Goal: Information Seeking & Learning: Understand process/instructions

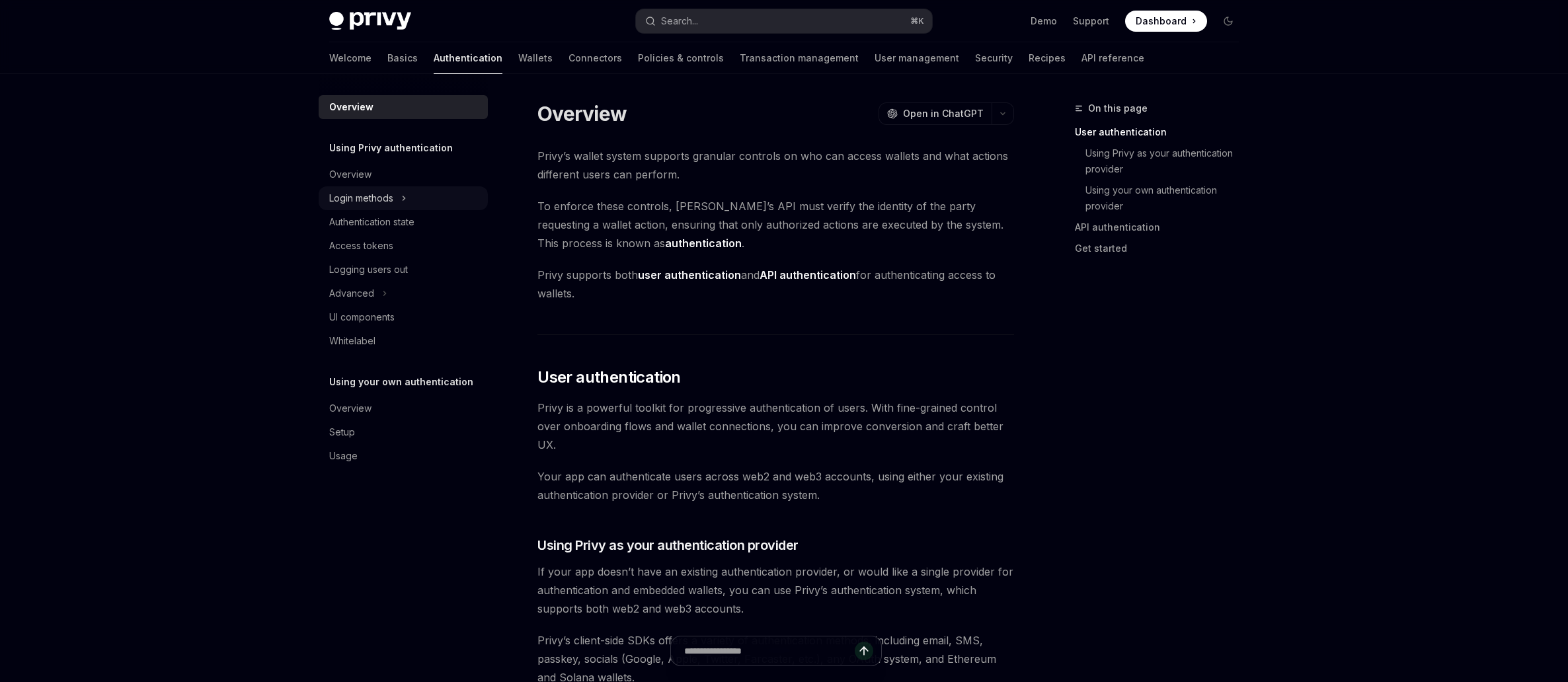
click at [367, 197] on div "Login methods" at bounding box center [361, 198] width 64 height 16
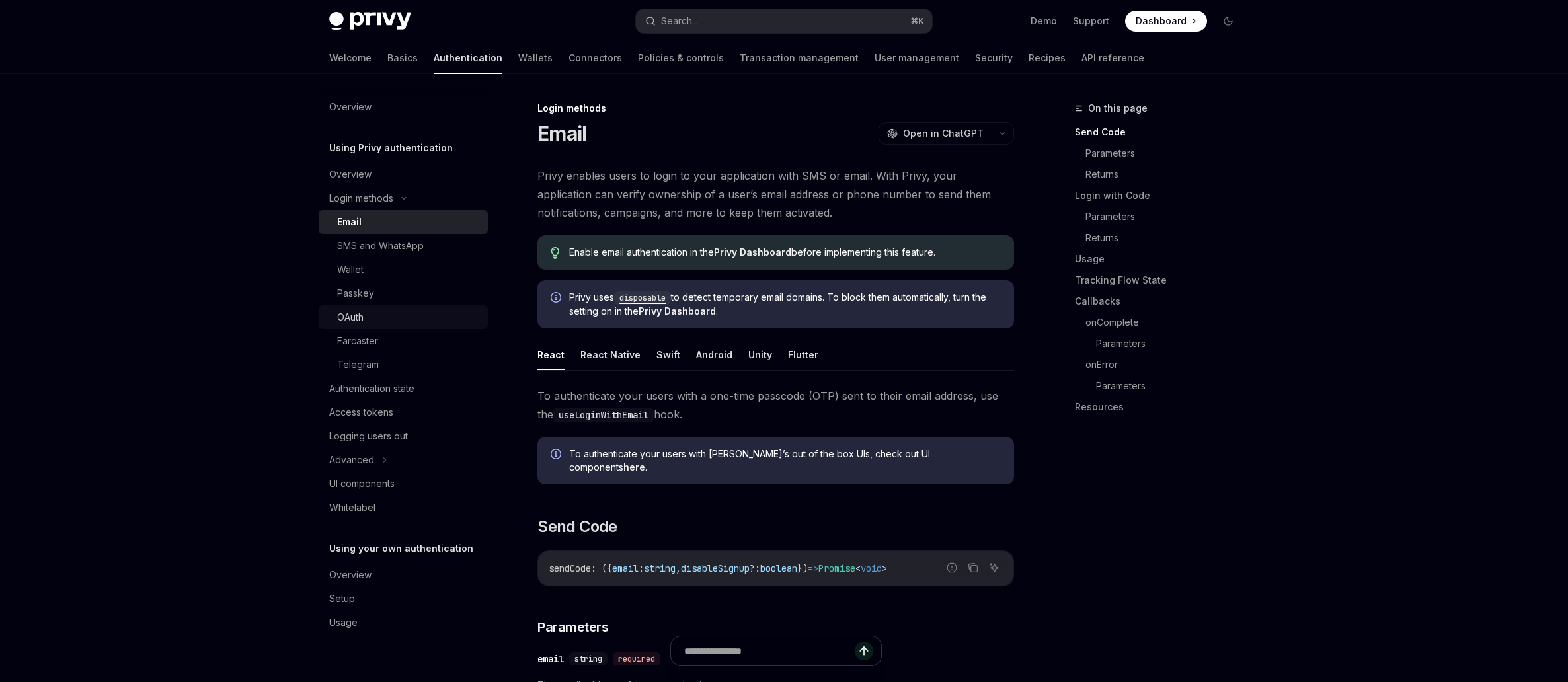
click at [358, 317] on div "OAuth" at bounding box center [350, 317] width 27 height 16
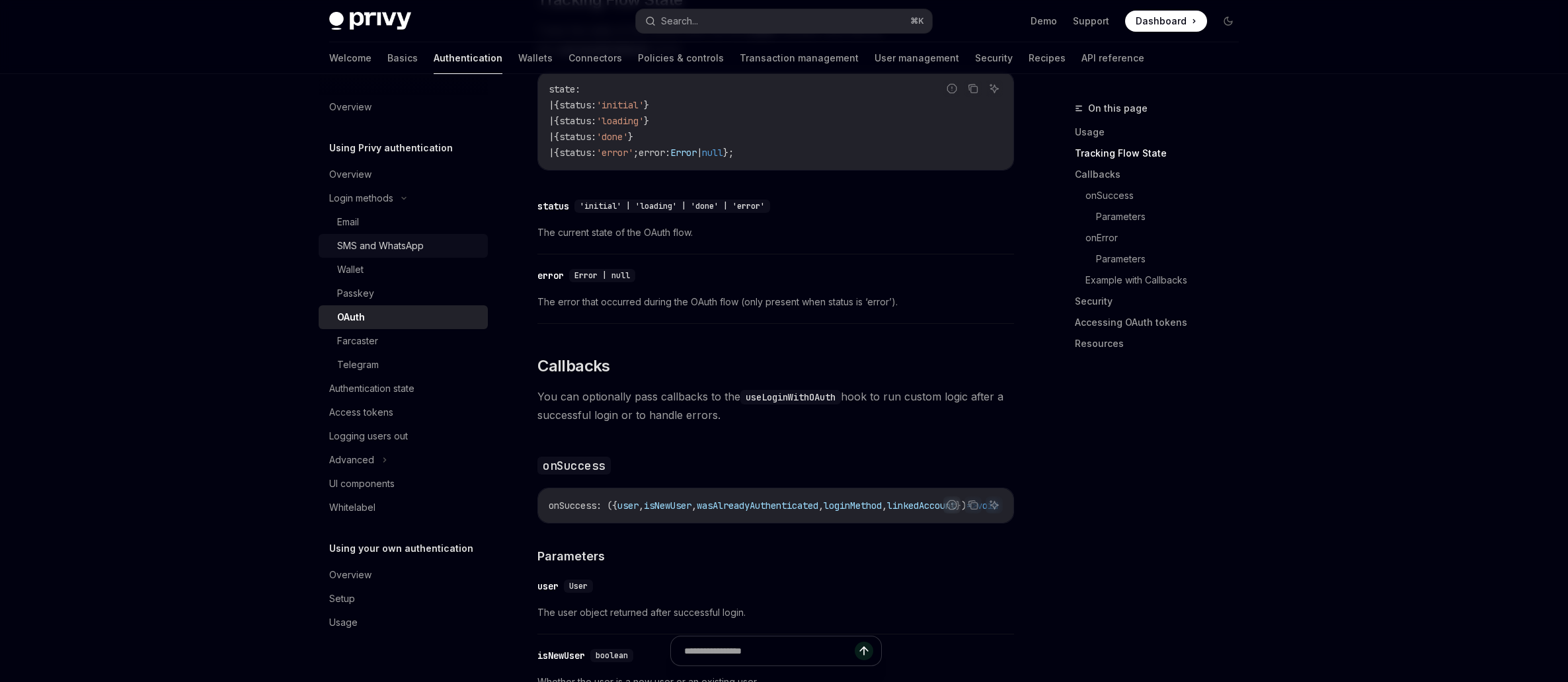
scroll to position [1362, 0]
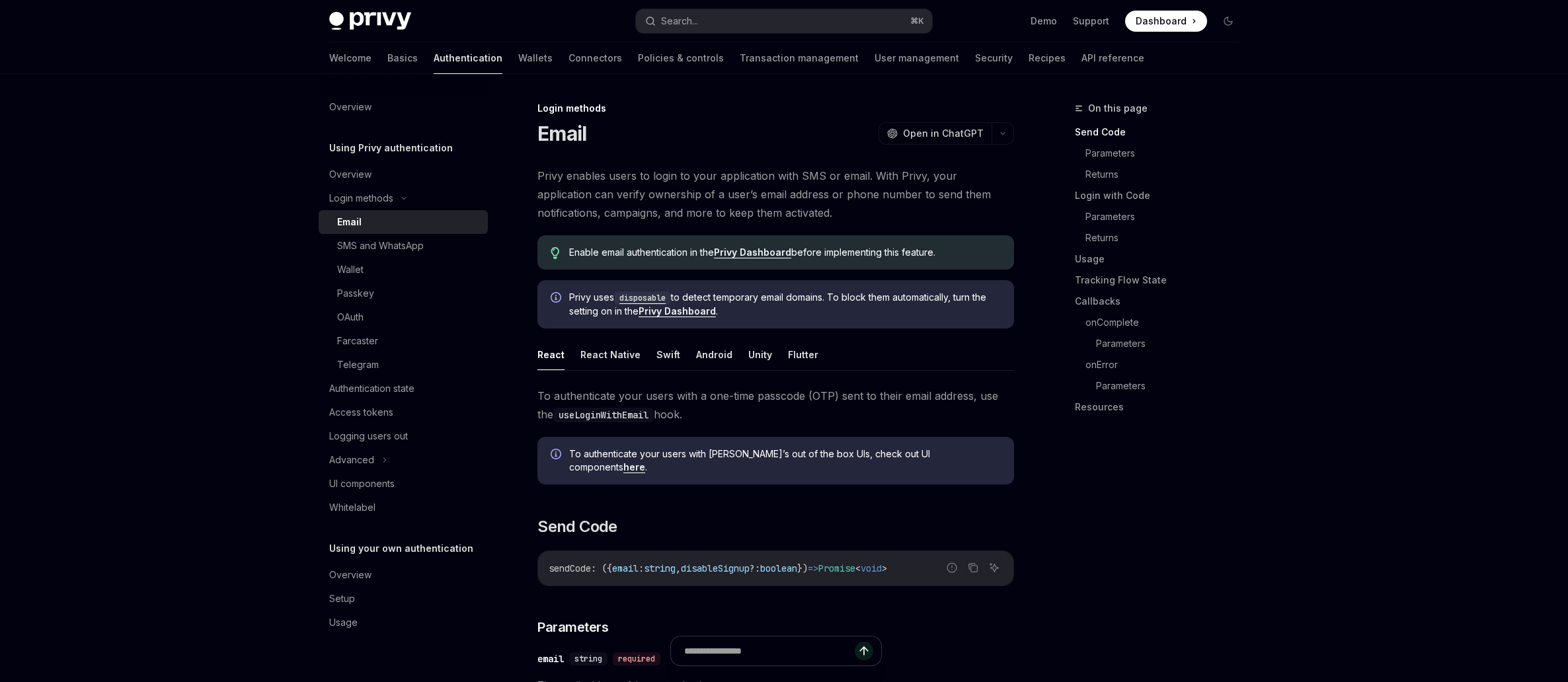
scroll to position [1, 0]
type textarea "*"
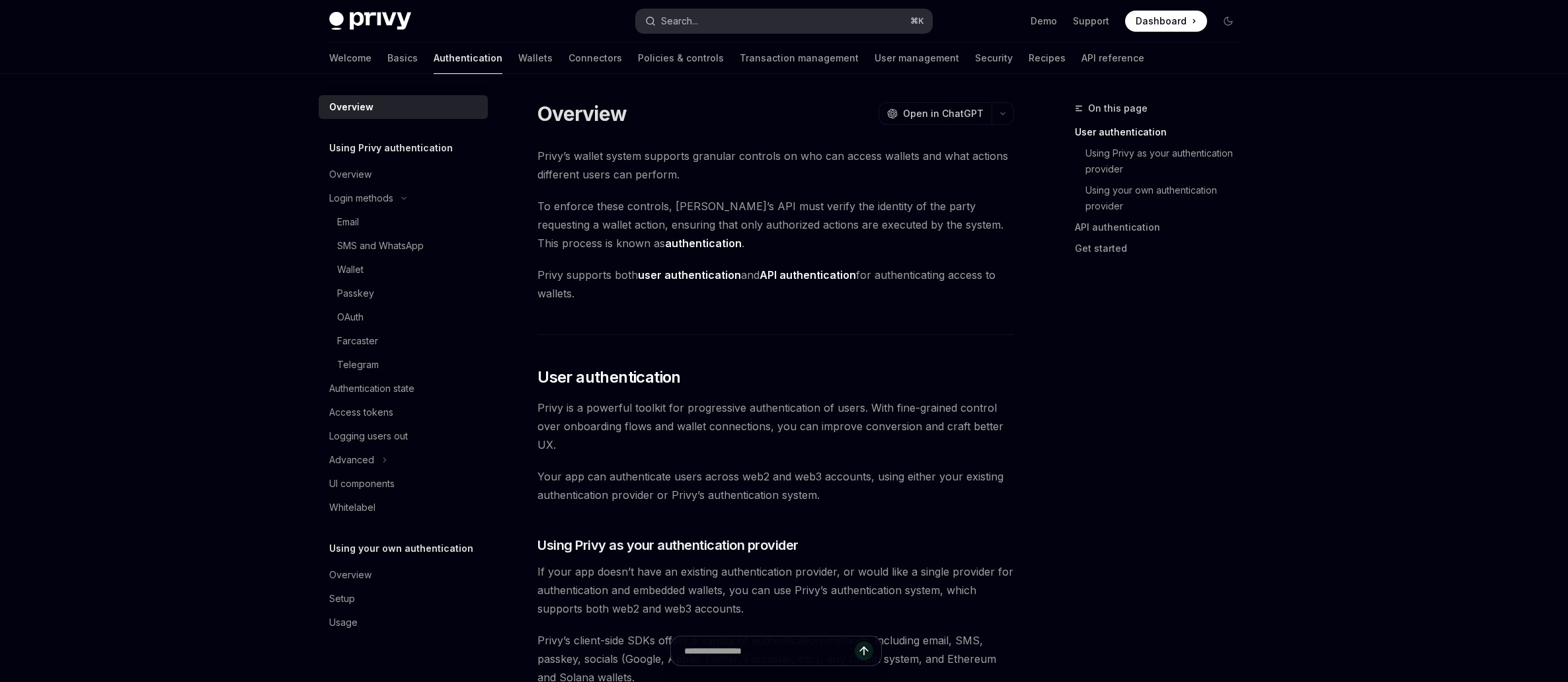
click at [682, 22] on div "Search..." at bounding box center [679, 21] width 37 height 16
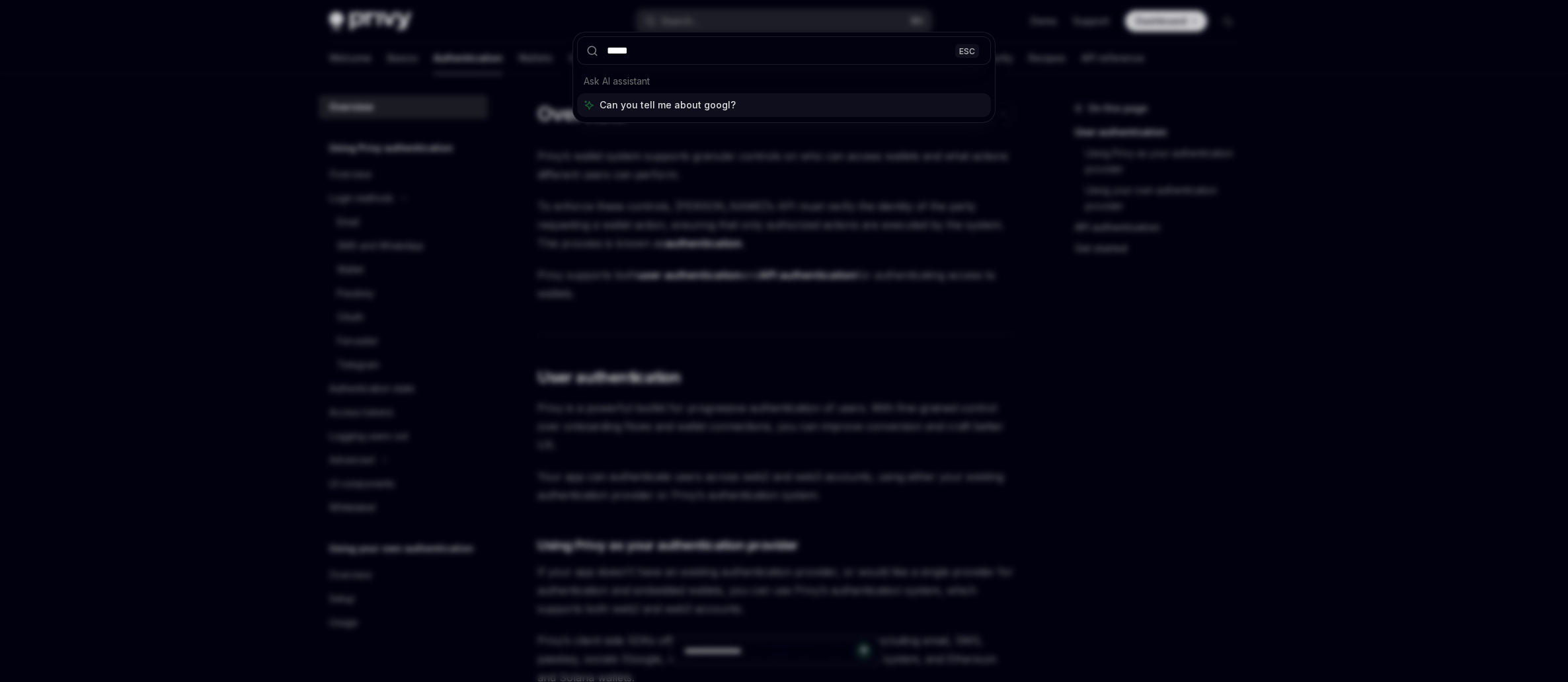
type input "******"
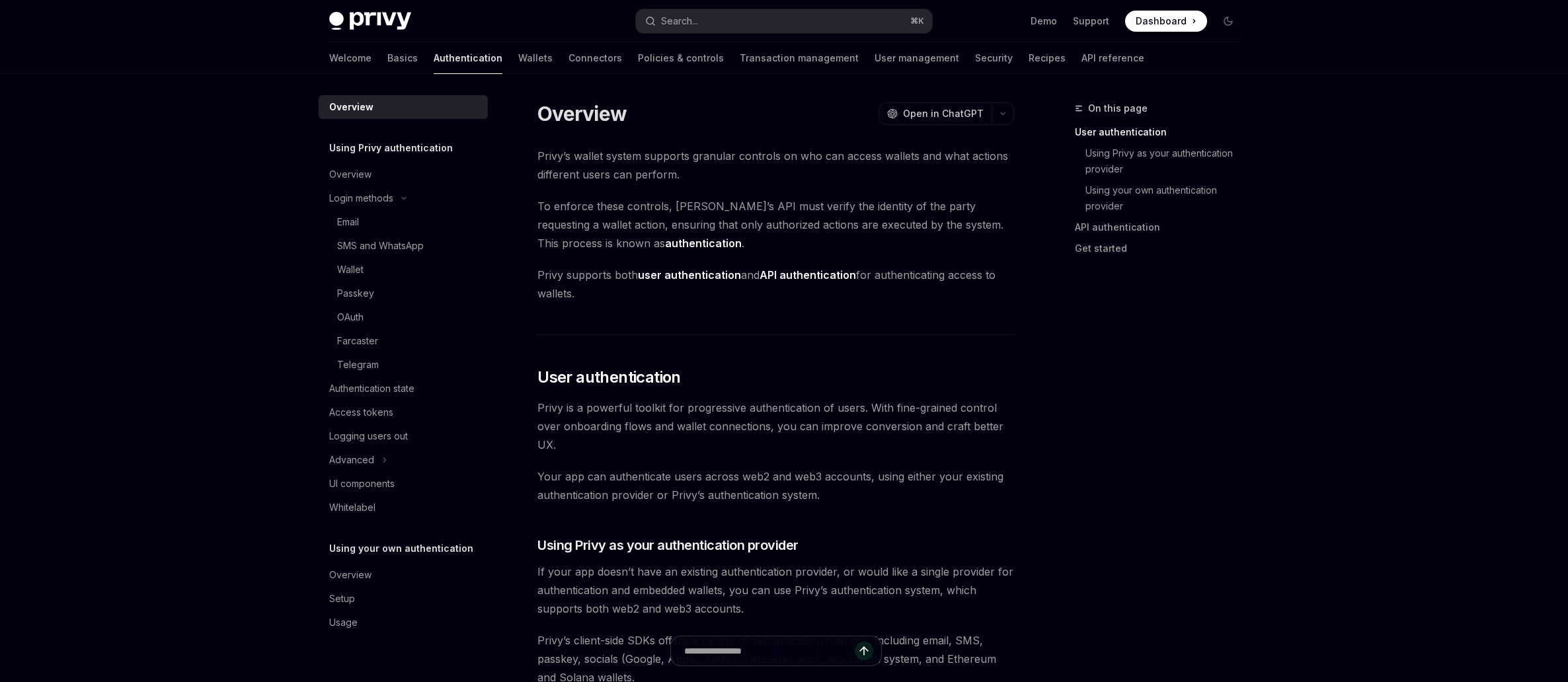
type textarea "*"
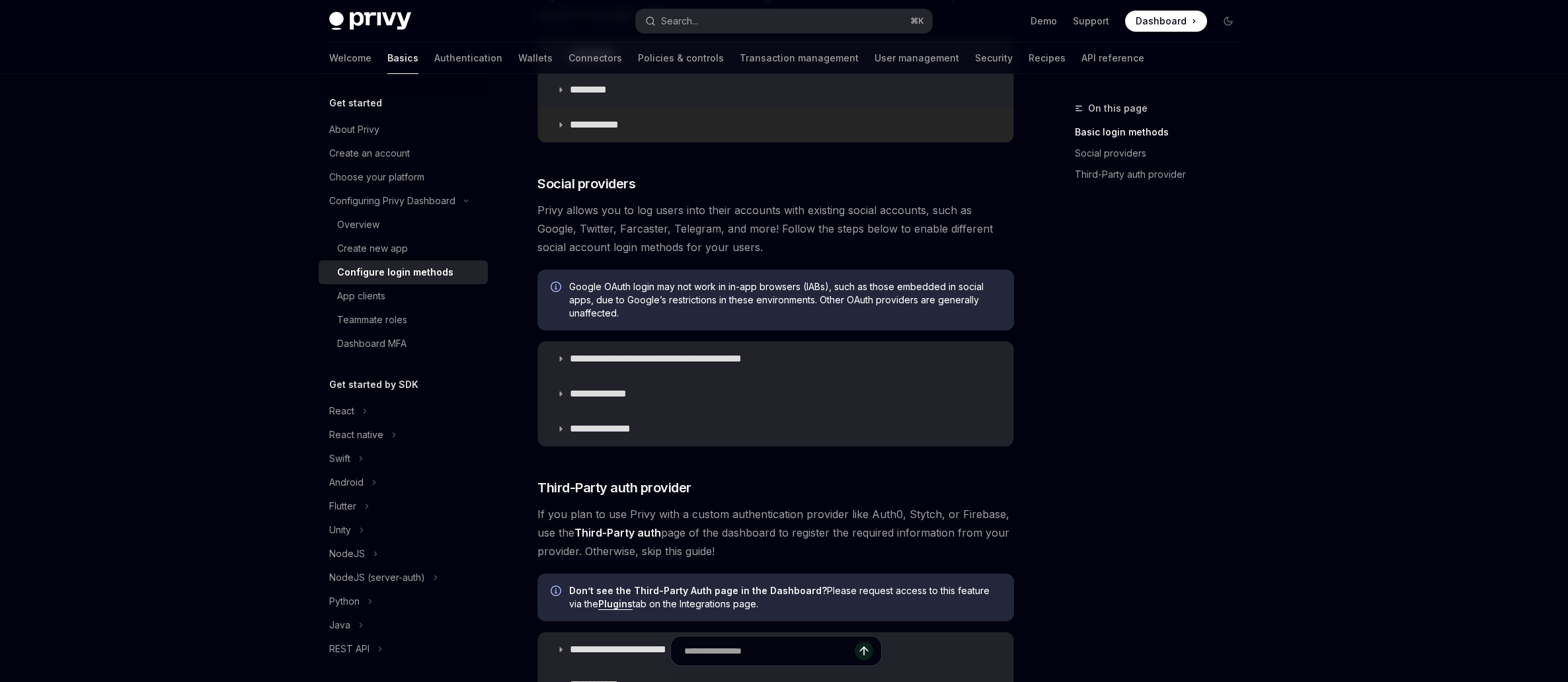
scroll to position [333, 0]
click at [778, 352] on p "**********" at bounding box center [678, 356] width 218 height 13
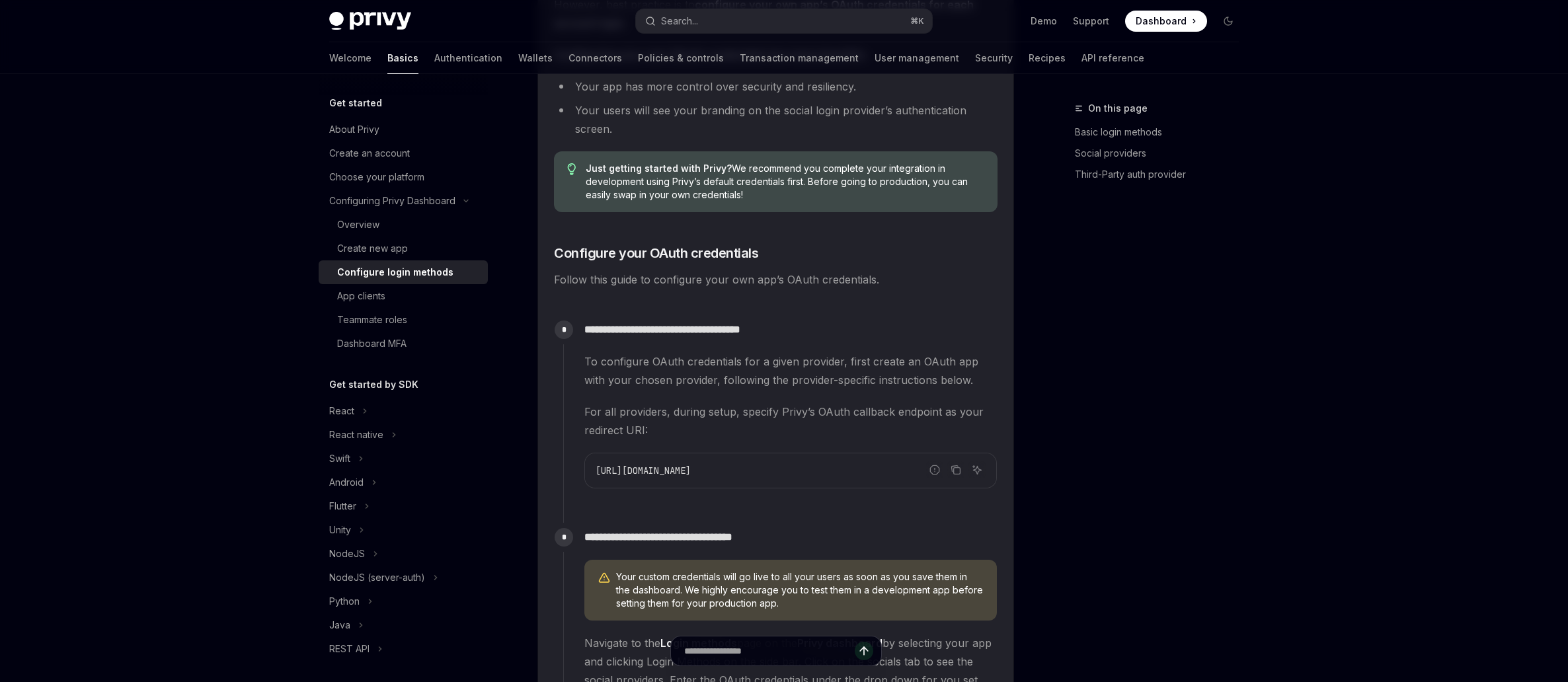
scroll to position [950, 0]
click at [954, 466] on icon "Copy the contents from the code block" at bounding box center [957, 469] width 7 height 7
